Goal: Task Accomplishment & Management: Manage account settings

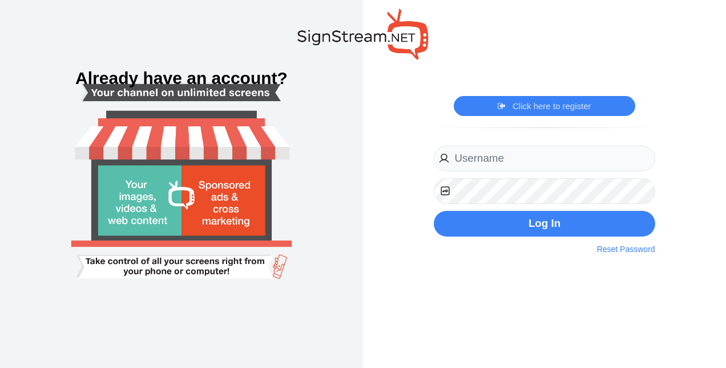
click at [692, 182] on div "Click here to register Click here to login Register Now By clicking on the regi…" at bounding box center [544, 184] width 363 height 368
click at [546, 164] on input "email" at bounding box center [544, 159] width 221 height 26
type input "[EMAIL_ADDRESS][PERSON_NAME][DOMAIN_NAME]"
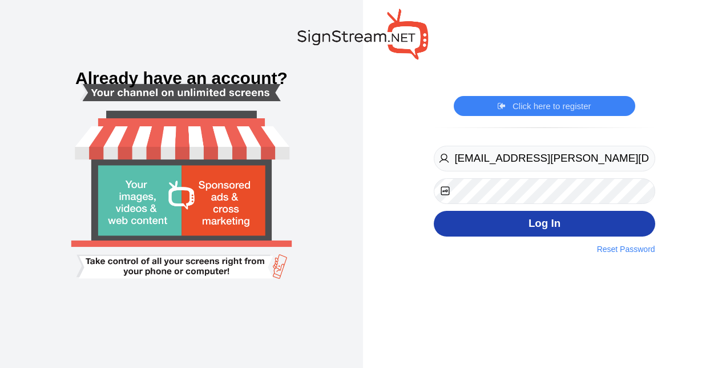
click at [580, 213] on button "Log In" at bounding box center [544, 224] width 221 height 26
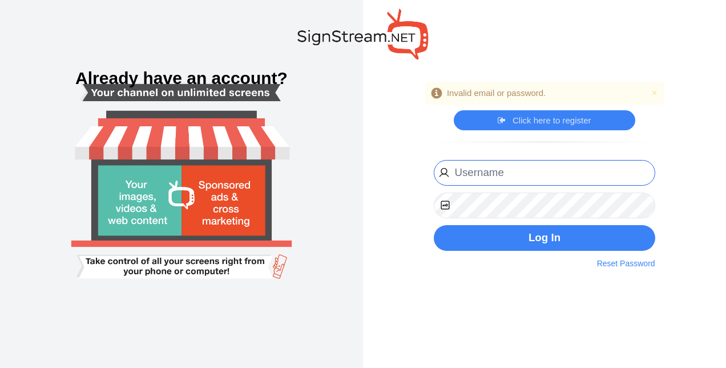
click at [552, 182] on input "email" at bounding box center [544, 173] width 221 height 26
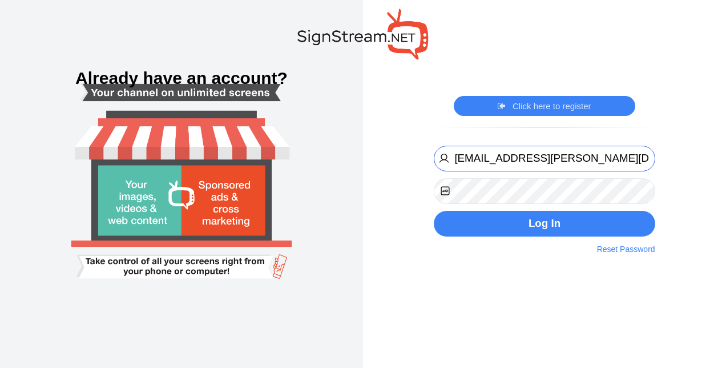
type input "[EMAIL_ADDRESS][PERSON_NAME][DOMAIN_NAME]"
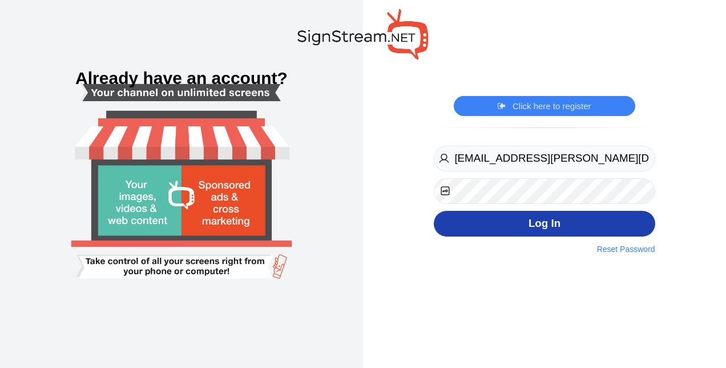
click at [537, 228] on button "Log In" at bounding box center [544, 224] width 221 height 26
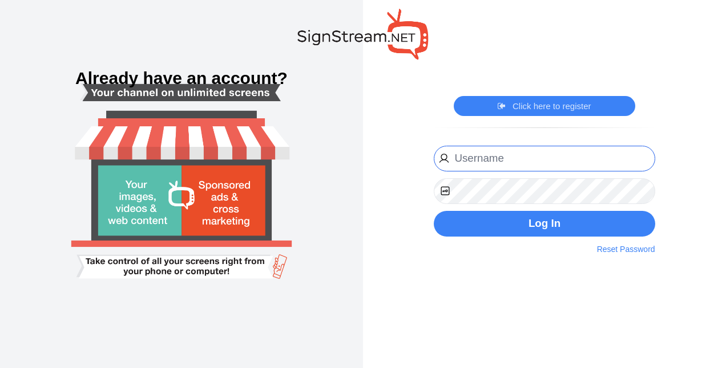
click at [464, 160] on input "email" at bounding box center [544, 159] width 221 height 26
type input "itdept@kushner.com"
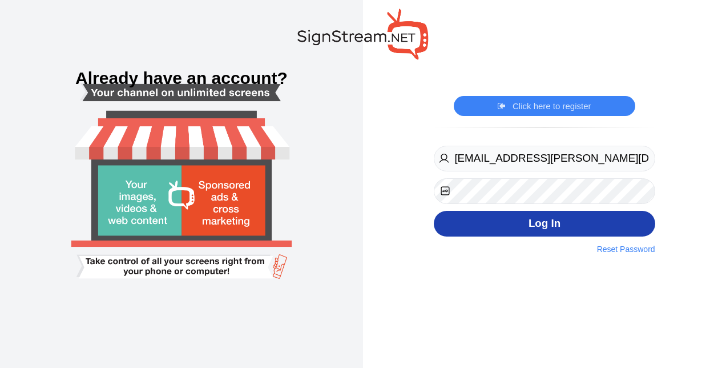
click at [486, 233] on button "Log In" at bounding box center [544, 224] width 221 height 26
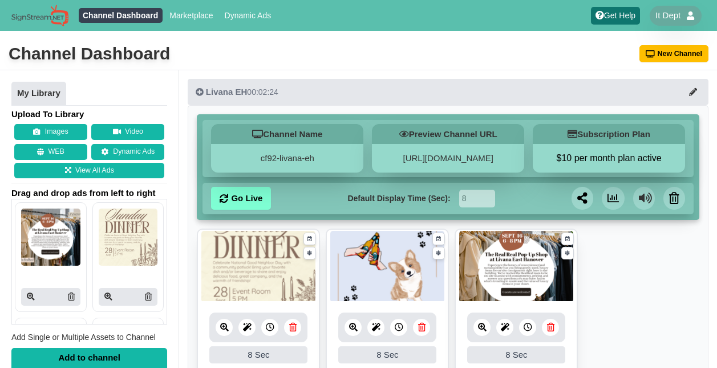
click at [388, 56] on div "Channel Dashboard [GEOGRAPHIC_DATA]" at bounding box center [358, 54] width 717 height 32
click at [654, 18] on div "It Dept" at bounding box center [675, 16] width 51 height 20
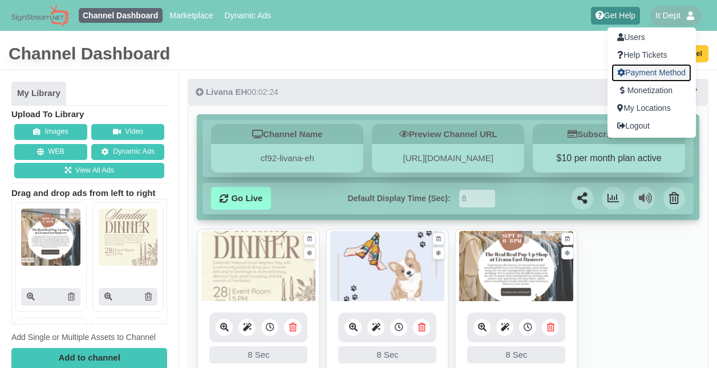
click at [639, 71] on link "Payment Method" at bounding box center [652, 73] width 80 height 18
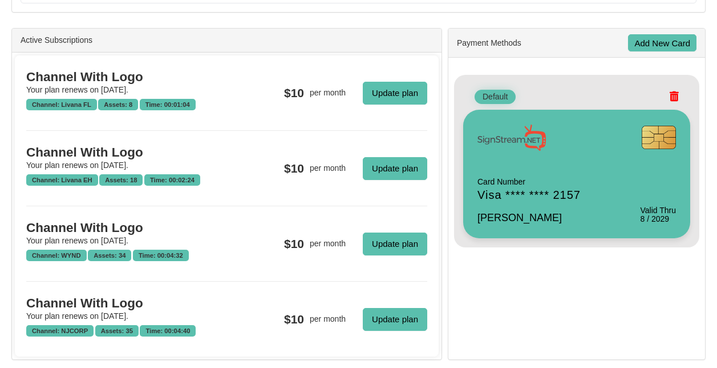
scroll to position [310, 0]
